Goal: Task Accomplishment & Management: Manage account settings

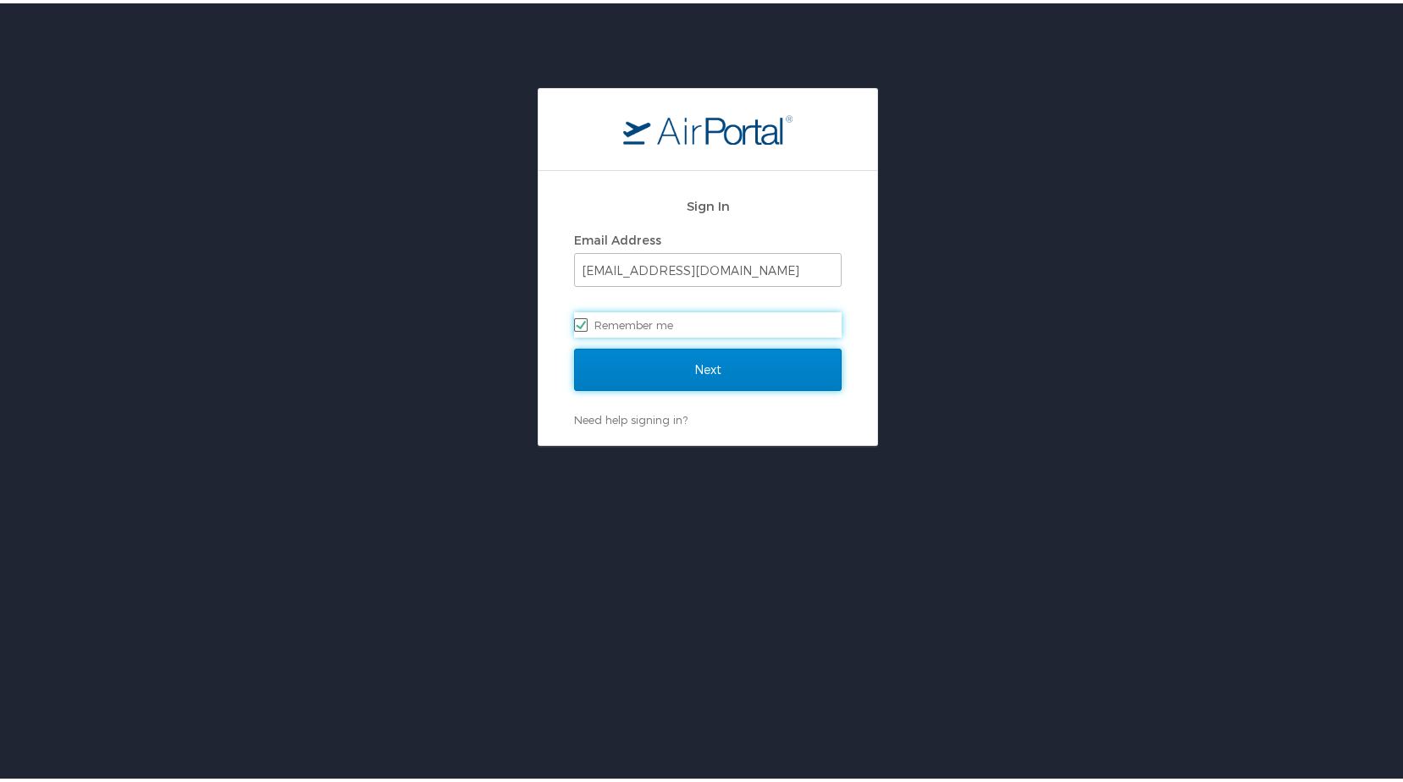
click at [775, 362] on input "Next" at bounding box center [708, 366] width 268 height 42
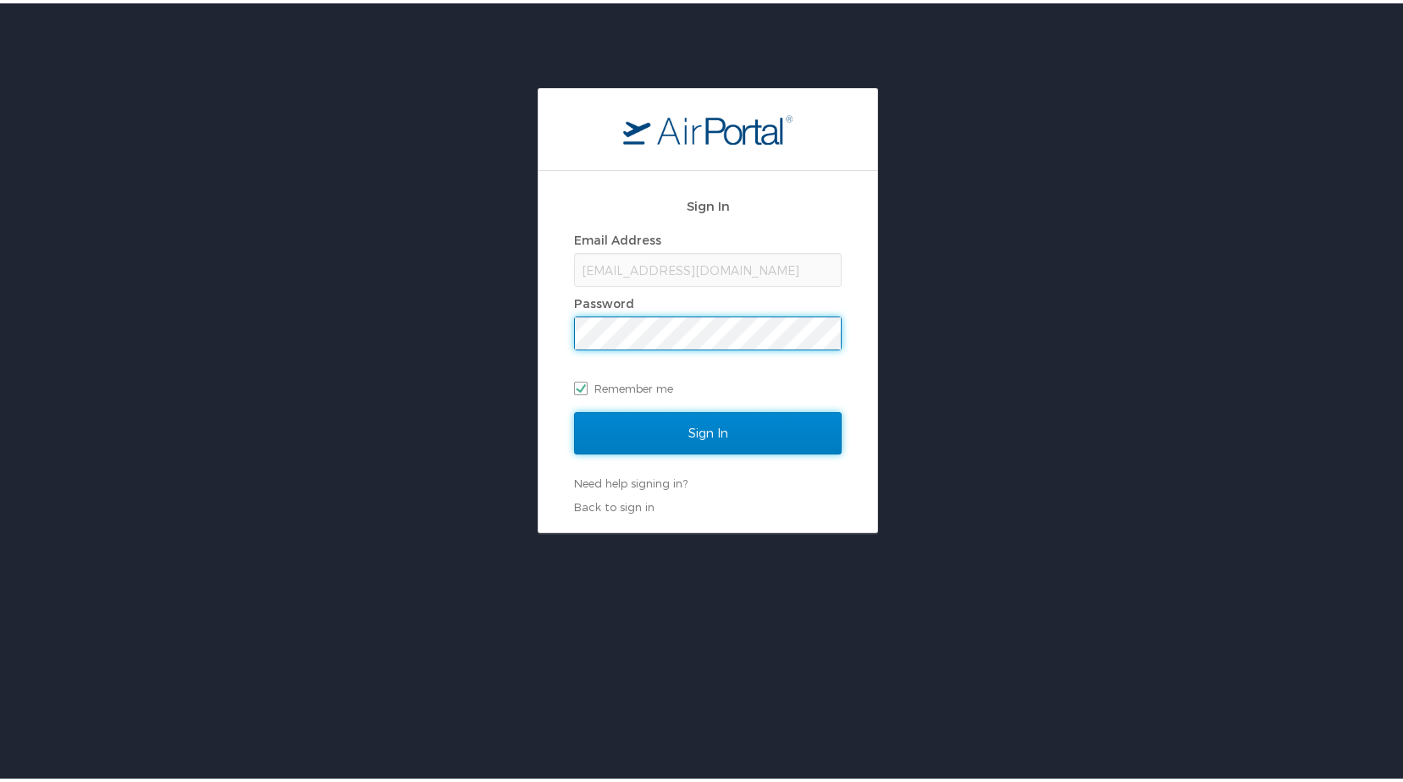
click at [741, 430] on input "Sign In" at bounding box center [708, 430] width 268 height 42
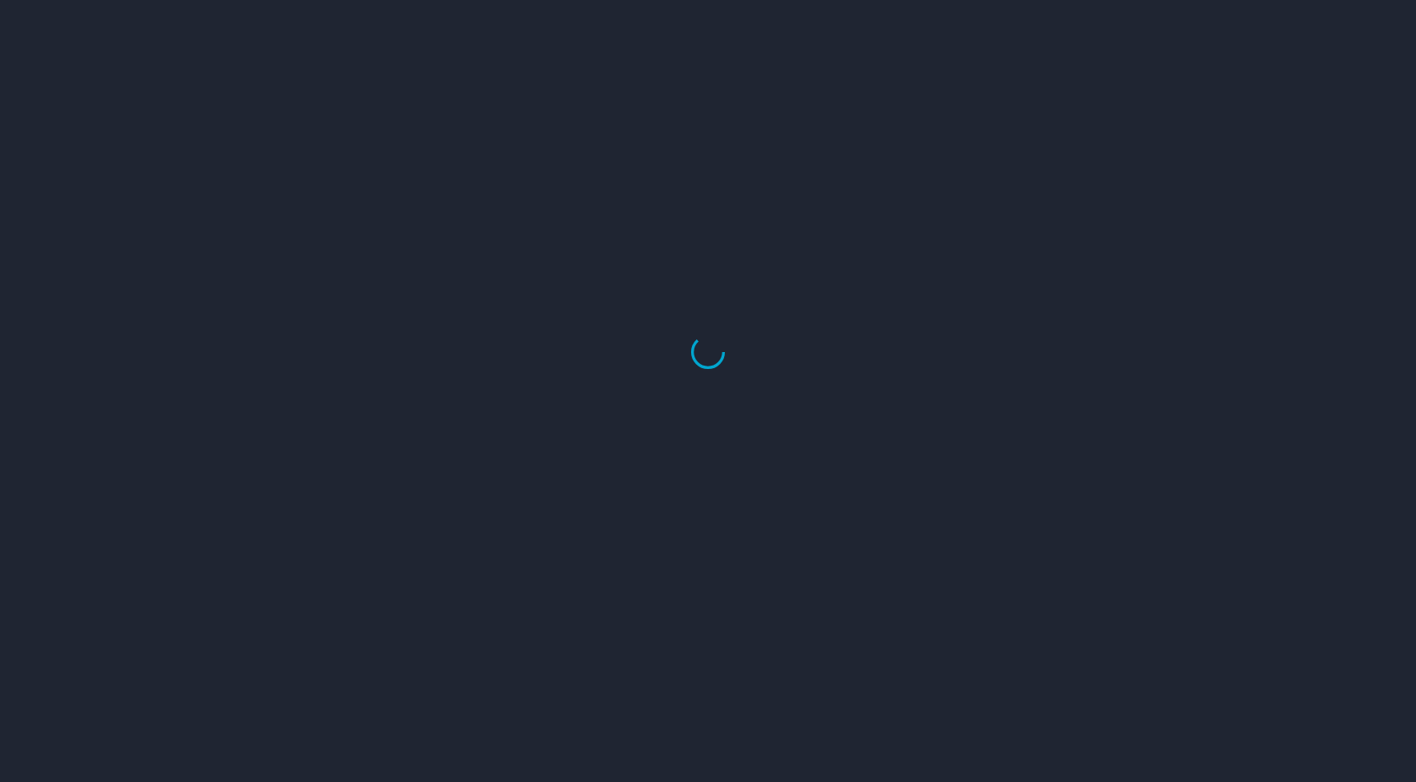
select select "US"
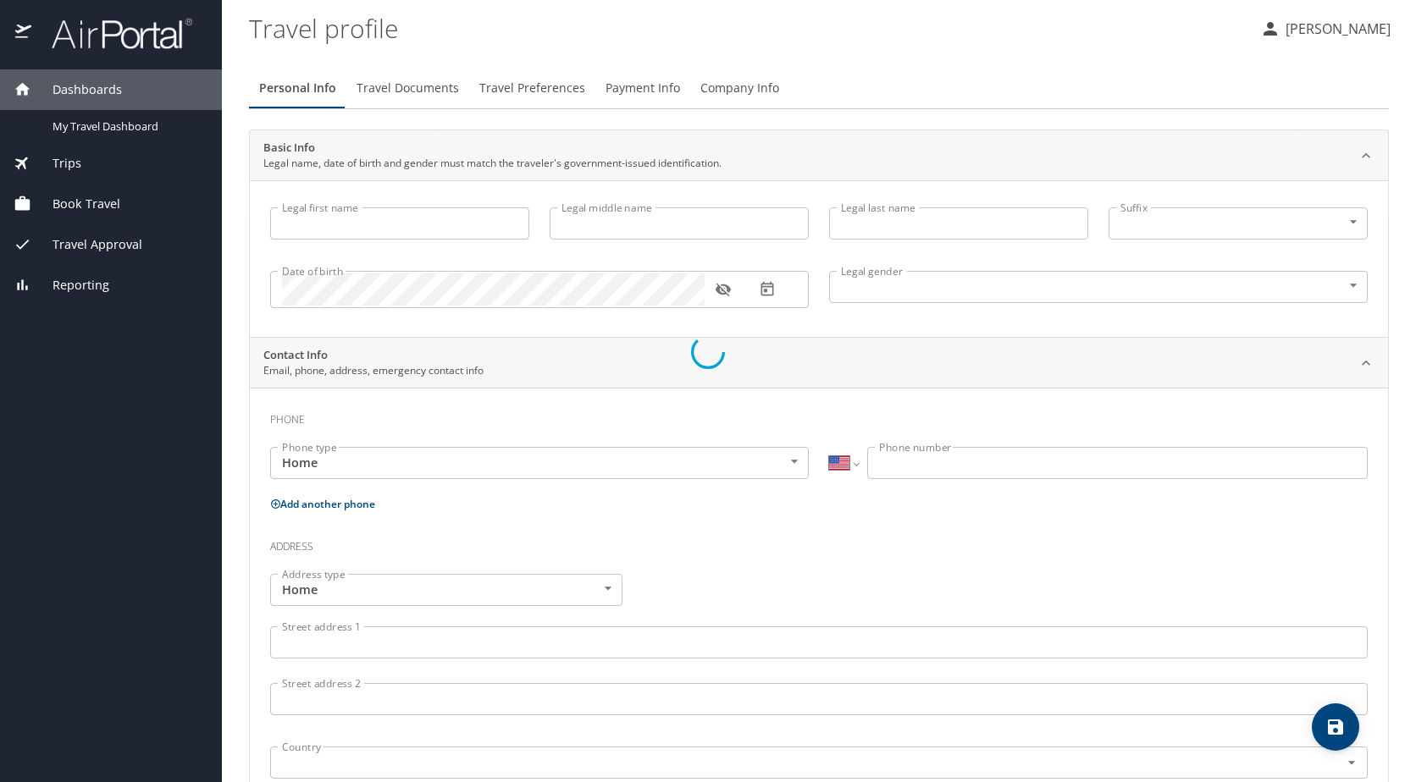
type input "[GEOGRAPHIC_DATA]"
type input "C"
type input "[PERSON_NAME]"
type input "[DEMOGRAPHIC_DATA]"
select select "US"
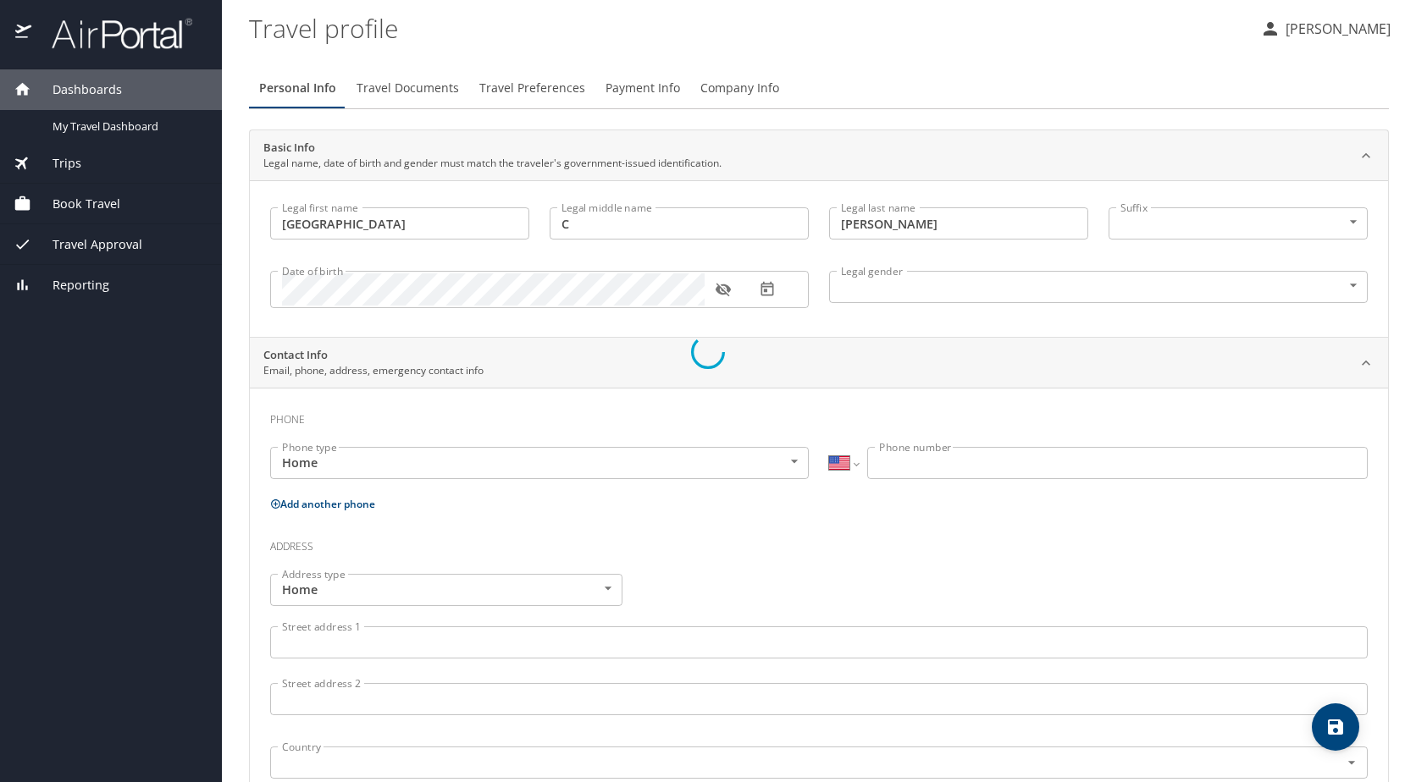
select select "US"
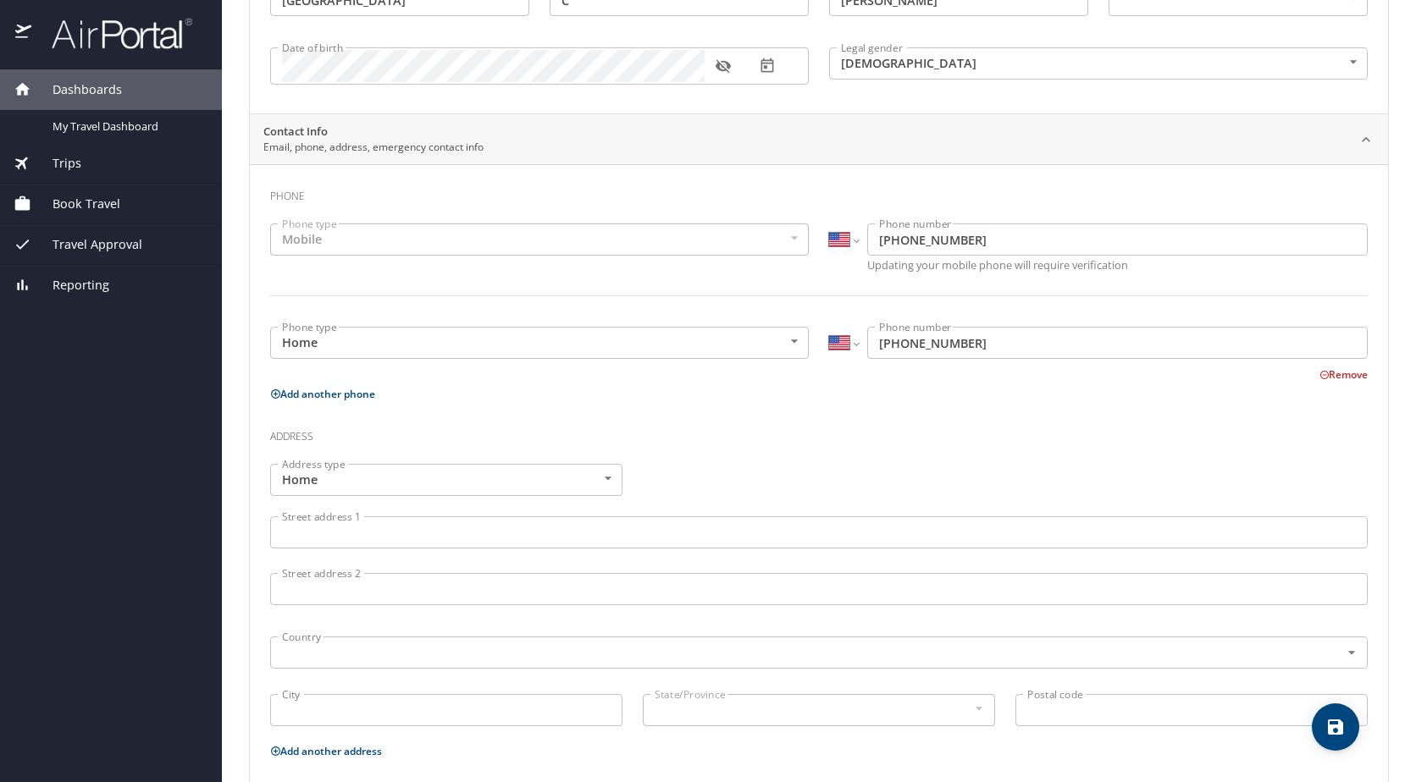
scroll to position [69, 0]
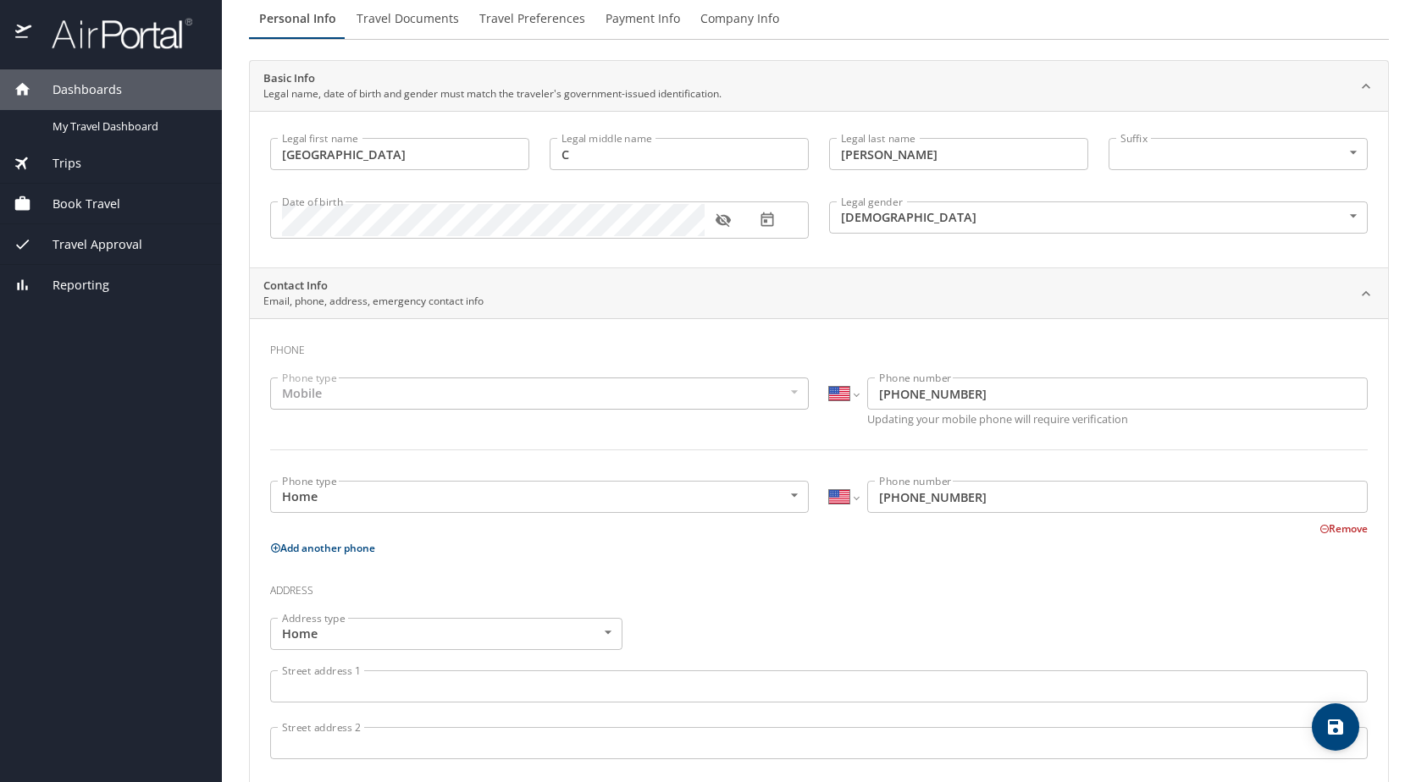
click at [56, 202] on span "Book Travel" at bounding box center [75, 204] width 89 height 19
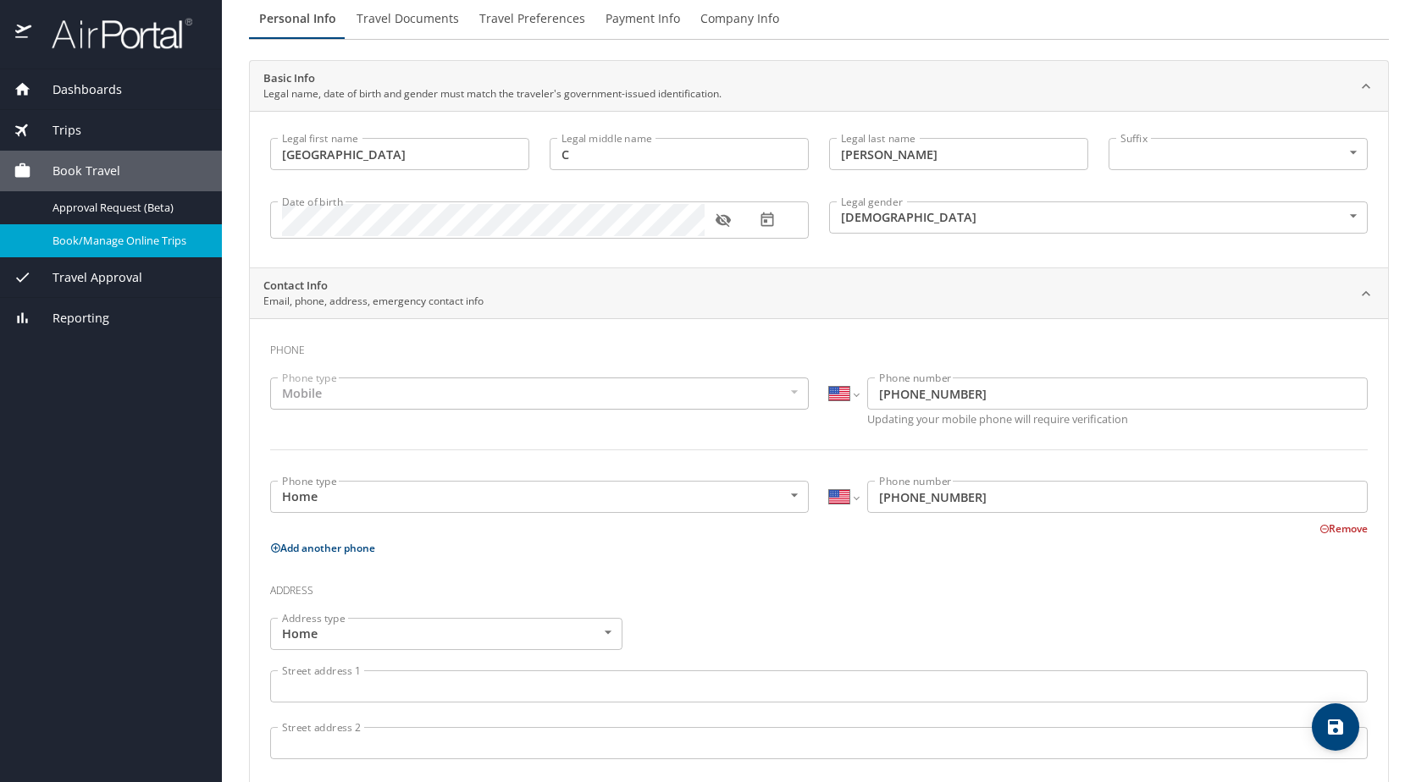
click at [69, 241] on span "Book/Manage Online Trips" at bounding box center [126, 241] width 149 height 16
